Goal: Task Accomplishment & Management: Manage account settings

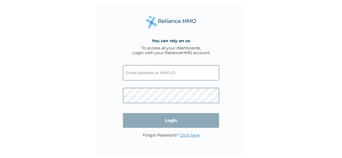
click at [153, 71] on input "text" at bounding box center [171, 72] width 96 height 15
type input "danielumah@coscharisgroup.net"
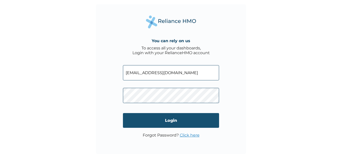
click at [173, 119] on input "Login" at bounding box center [171, 120] width 96 height 15
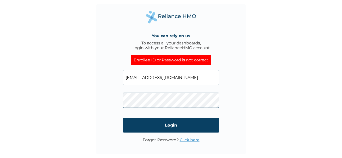
click at [156, 80] on input "danielumah@coscharisgroup.net" at bounding box center [171, 77] width 96 height 15
paste input "TOO/10158/A"
type input "TOO/10158/A"
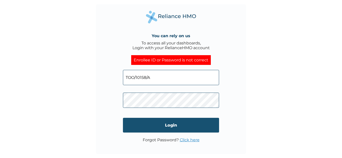
click at [166, 128] on input "Login" at bounding box center [171, 125] width 96 height 15
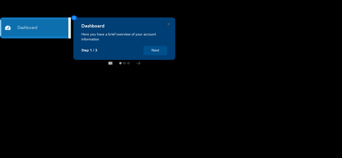
click at [156, 52] on button "Next" at bounding box center [155, 50] width 24 height 9
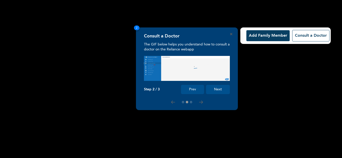
click at [210, 91] on button "Next" at bounding box center [218, 89] width 24 height 9
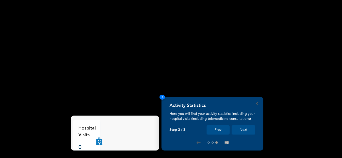
click at [248, 127] on button "Next" at bounding box center [243, 130] width 24 height 9
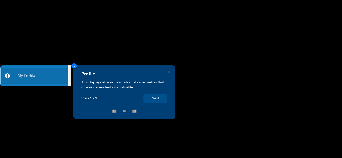
click at [156, 98] on button "Next" at bounding box center [155, 98] width 24 height 9
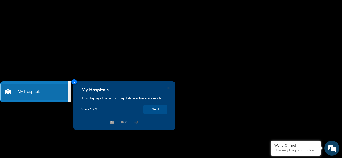
click at [166, 101] on div "My Hospitals This displays the list of hospitals you have access to Step 1 / 2 …" at bounding box center [124, 101] width 86 height 27
click at [198, 85] on rect at bounding box center [171, 79] width 342 height 158
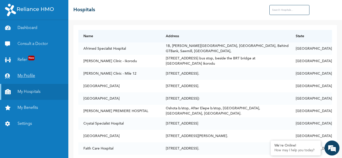
click at [38, 72] on link "My Profile" at bounding box center [34, 76] width 68 height 16
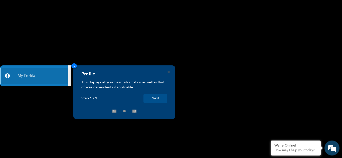
click at [101, 45] on rect at bounding box center [171, 79] width 342 height 158
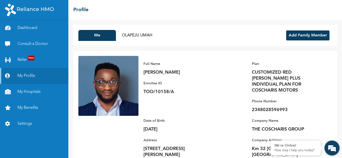
click at [331, 151] on em at bounding box center [332, 149] width 14 height 14
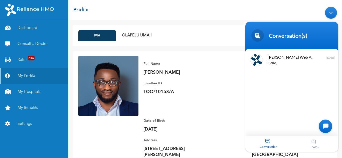
drag, startPoint x: 291, startPoint y: 87, endPoint x: 272, endPoint y: 126, distance: 43.5
click at [272, 126] on div "[PERSON_NAME] Web Assistant Hello, I have registered on your platform, but I am…" at bounding box center [291, 92] width 93 height 87
click at [265, 139] on div "Conversation" at bounding box center [268, 144] width 47 height 16
click at [269, 142] on div "Conversation" at bounding box center [268, 144] width 47 height 16
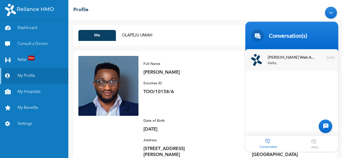
click at [277, 64] on div "Hello, I have registered on your platform, but I am only able to register one d…" at bounding box center [298, 63] width 63 height 6
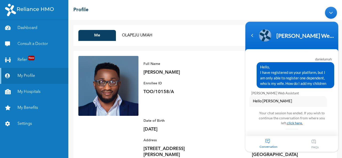
click at [292, 123] on link "click here." at bounding box center [295, 123] width 16 height 4
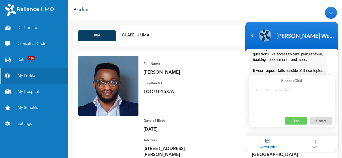
scroll to position [160, 0]
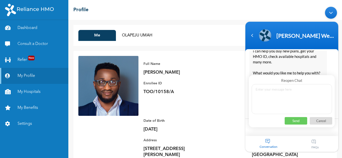
click at [280, 92] on textarea at bounding box center [291, 99] width 80 height 30
type textarea "Hello,"
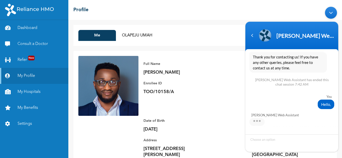
type textarea "I a"
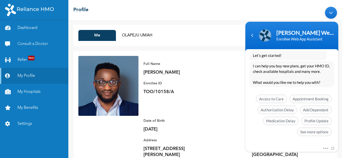
click at [263, 139] on div "[PERSON_NAME] Hello, I have registered on your platform, but I am only able to …" at bounding box center [291, 97] width 93 height 95
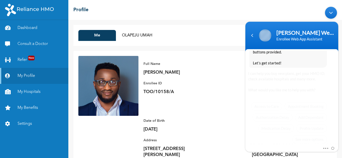
scroll to position [378, 0]
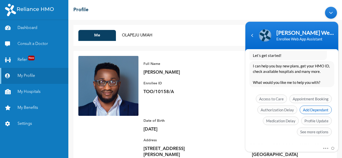
click at [310, 111] on span "Add Dependant" at bounding box center [315, 110] width 32 height 9
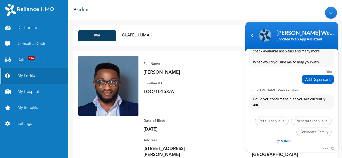
scroll to position [14, 0]
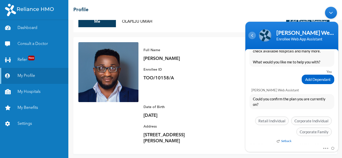
click at [253, 36] on div "Navigation go back" at bounding box center [252, 36] width 8 height 8
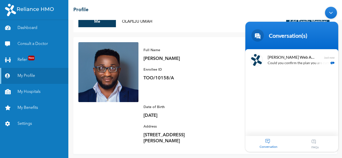
click at [218, 65] on div "Full Name [PERSON_NAME] Enrollee ID TOO/10158/A Plan CUSTOMIZED RED [PERSON_NAM…" at bounding box center [234, 95] width 193 height 107
click at [300, 64] on p "Could you confirm the plan you are currently on?" at bounding box center [298, 63] width 63 height 6
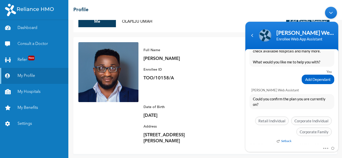
click at [333, 15] on div "Minimize live chat window" at bounding box center [331, 13] width 12 height 12
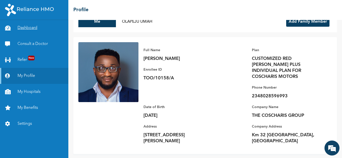
click at [28, 27] on link "Dashboard" at bounding box center [34, 28] width 68 height 16
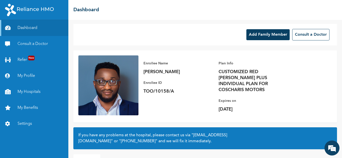
scroll to position [35, 0]
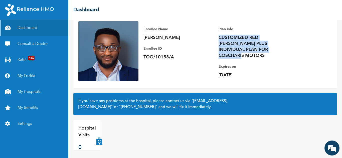
drag, startPoint x: 267, startPoint y: 48, endPoint x: 219, endPoint y: 38, distance: 49.0
click at [219, 38] on p "CUSTOMIZED RED [PERSON_NAME] PLUS INDIVIDUAL PLAN FOR COSCHARIS MOTORS" at bounding box center [253, 47] width 70 height 24
copy p "CUSTOMIZED RED [PERSON_NAME] PLUS INDIVIDUAL PLAN FOR COSCHARIS MOTORS"
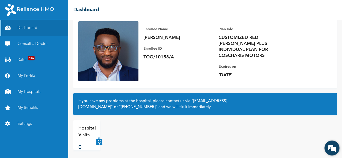
click at [329, 145] on em at bounding box center [332, 149] width 14 height 14
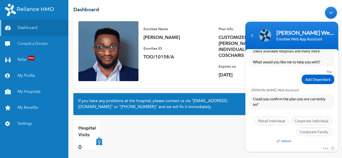
click at [287, 101] on span "Could you confirm the plan you are currently on?" at bounding box center [292, 101] width 78 height 11
click at [312, 130] on span "Corporate Family" at bounding box center [313, 132] width 35 height 9
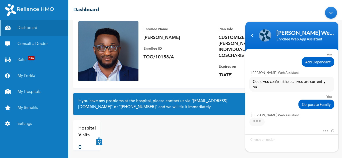
scroll to position [425, 0]
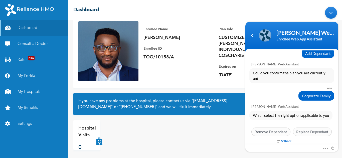
click at [277, 114] on span "Which select the right option applicable to you" at bounding box center [291, 116] width 76 height 6
click at [278, 115] on span "Which select the right option applicable to you" at bounding box center [291, 116] width 76 height 6
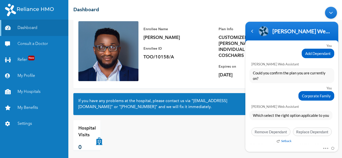
click at [291, 114] on span "Which select the right option applicable to you" at bounding box center [291, 116] width 76 height 6
click at [286, 141] on em "Setback" at bounding box center [283, 141] width 15 height 4
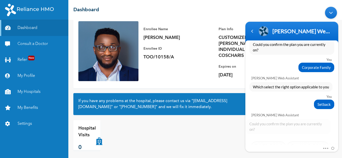
scroll to position [469, 0]
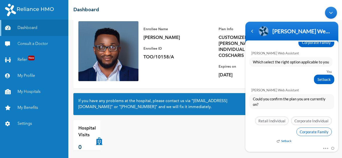
click at [304, 133] on span "Corporate Family" at bounding box center [313, 132] width 35 height 9
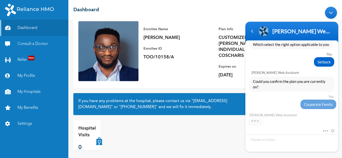
click at [304, 133] on div "Mute Send email" at bounding box center [291, 131] width 93 height 7
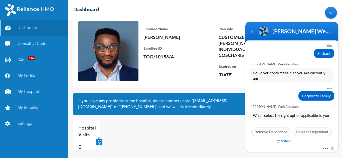
click at [326, 148] on span at bounding box center [324, 147] width 4 height 5
click at [290, 116] on span "Which select the right option applicable to you" at bounding box center [291, 116] width 76 height 6
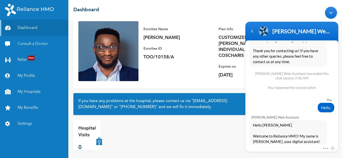
scroll to position [202, 0]
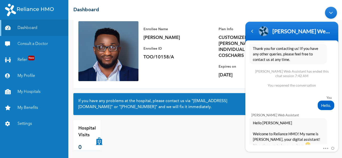
click at [329, 14] on div "Minimize live chat window" at bounding box center [331, 13] width 12 height 12
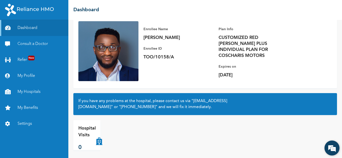
click at [332, 148] on em at bounding box center [332, 149] width 14 height 14
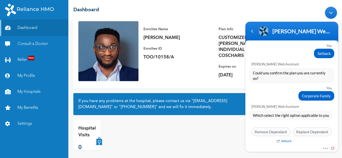
click at [332, 149] on span at bounding box center [331, 147] width 6 height 5
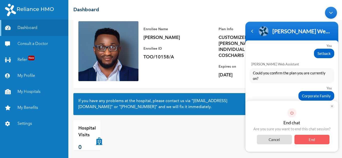
click at [314, 139] on span "End" at bounding box center [311, 140] width 35 height 10
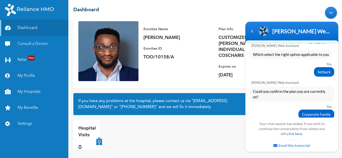
scroll to position [549, 0]
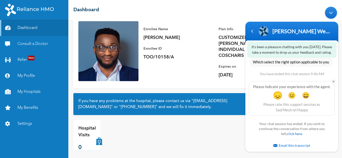
click at [277, 95] on span "😞" at bounding box center [278, 95] width 10 height 10
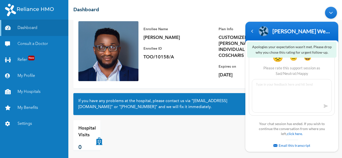
click at [272, 93] on textarea at bounding box center [292, 96] width 80 height 34
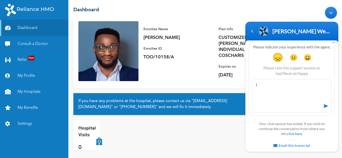
type textarea "I"
type textarea "The communicatinon was too robotic for me. One way"
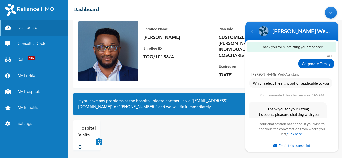
scroll to position [548, 0]
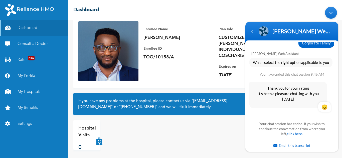
click at [329, 14] on div "Minimize live chat window" at bounding box center [331, 13] width 12 height 12
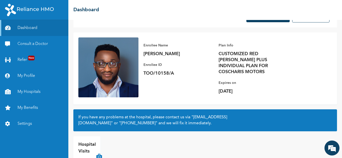
scroll to position [35, 0]
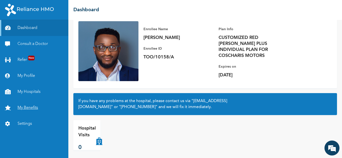
click at [33, 109] on link "My Benefits" at bounding box center [34, 108] width 68 height 16
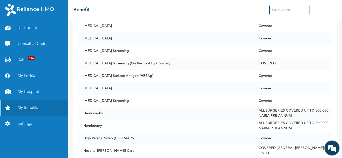
scroll to position [1590, 0]
click at [29, 123] on link "Settings" at bounding box center [34, 124] width 68 height 16
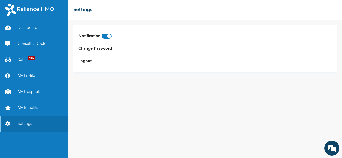
click at [32, 46] on link "Consult a Doctor" at bounding box center [34, 44] width 68 height 16
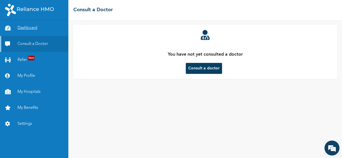
click at [30, 30] on link "Dashboard" at bounding box center [34, 28] width 68 height 16
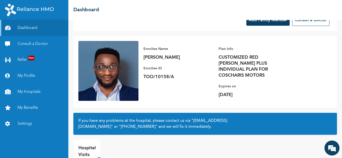
scroll to position [18, 0]
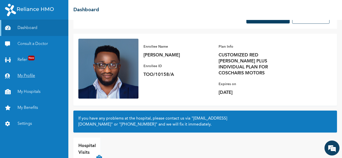
click at [26, 75] on link "My Profile" at bounding box center [34, 76] width 68 height 16
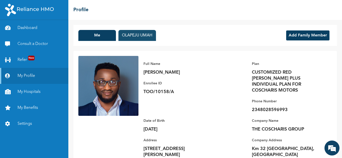
click at [133, 38] on button "OLAPEJU UMAH" at bounding box center [137, 35] width 38 height 11
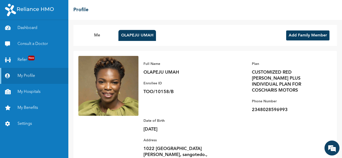
click at [293, 34] on button "Add Family Member" at bounding box center [307, 36] width 43 height 10
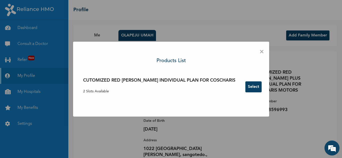
click at [245, 89] on button "Select" at bounding box center [253, 87] width 16 height 11
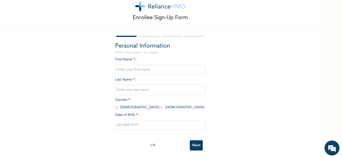
scroll to position [18, 0]
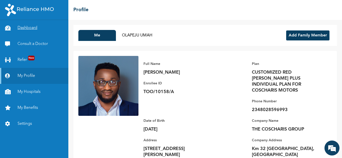
click at [32, 28] on link "Dashboard" at bounding box center [34, 28] width 68 height 16
